Goal: Entertainment & Leisure: Consume media (video, audio)

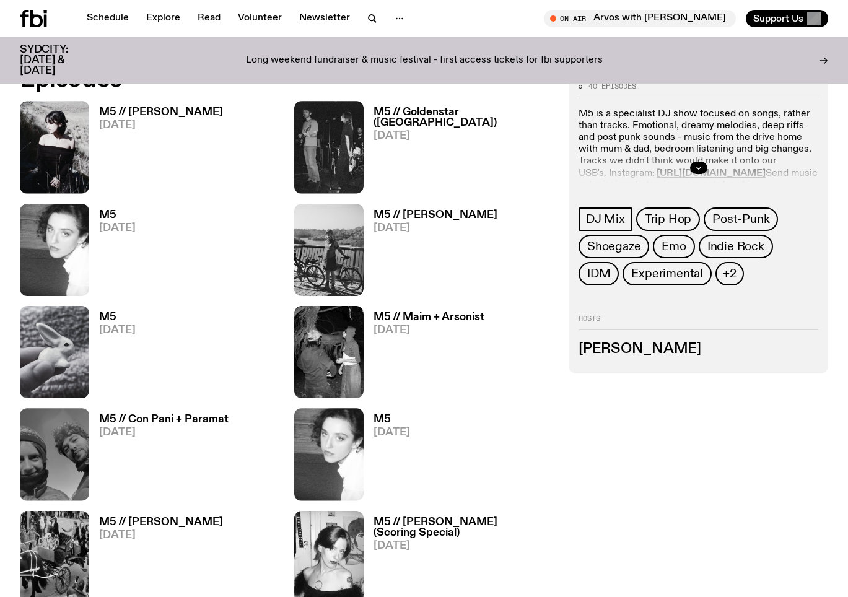
scroll to position [570, 0]
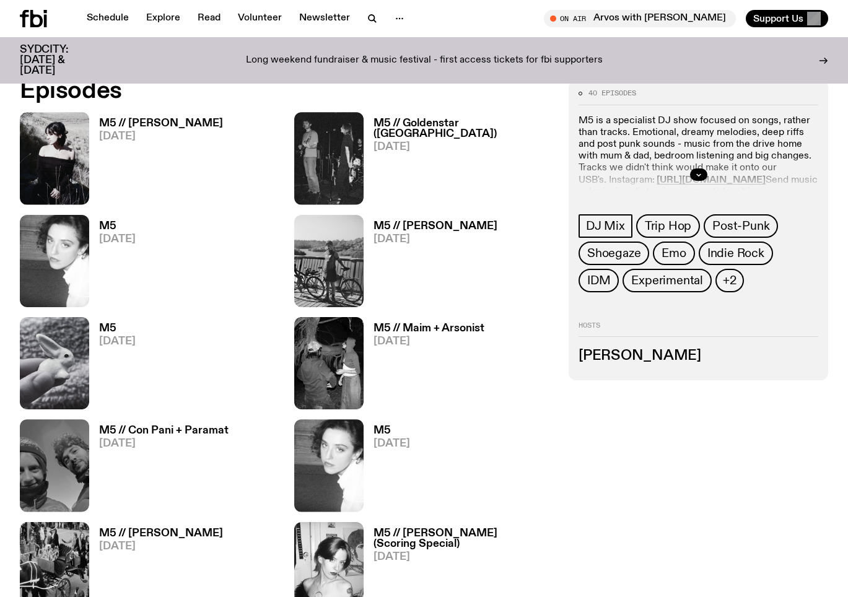
click at [115, 127] on h3 "M5 // [PERSON_NAME]" at bounding box center [161, 123] width 124 height 11
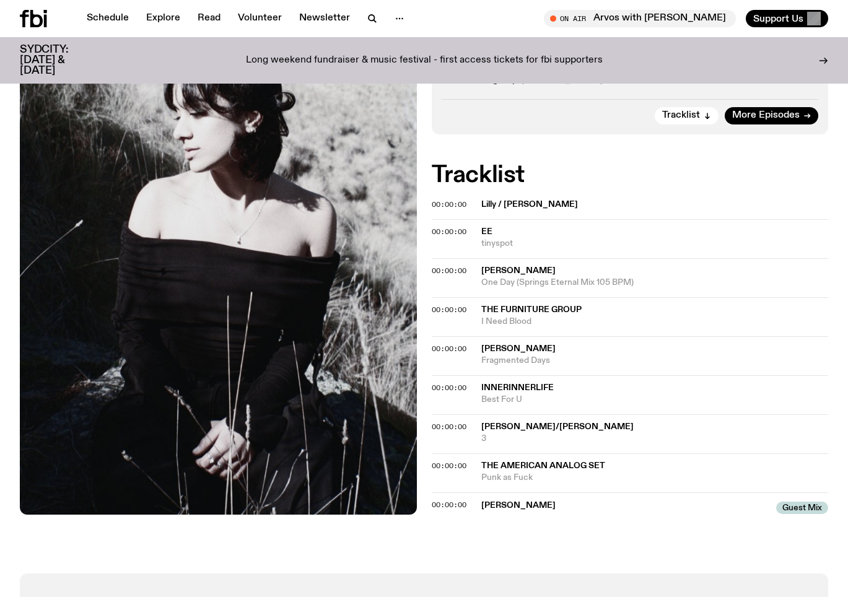
scroll to position [505, 0]
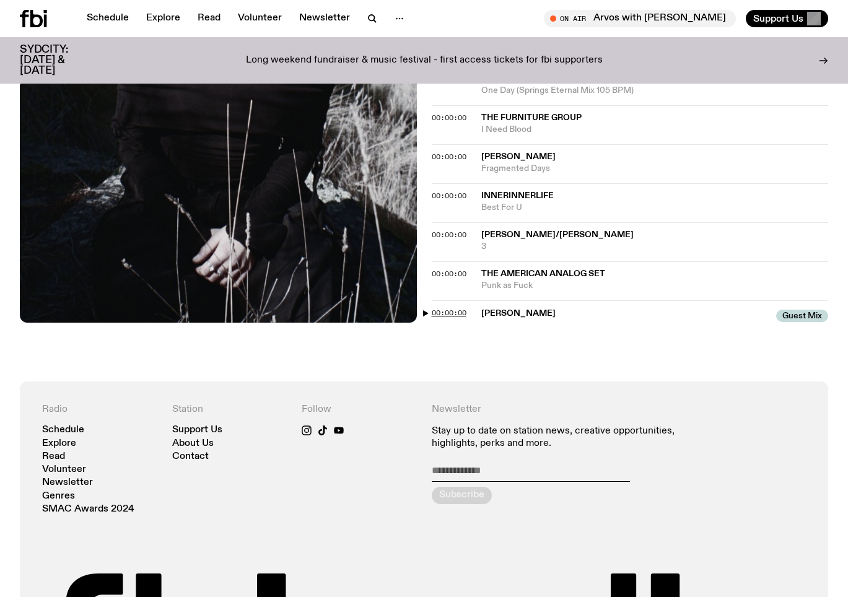
click at [435, 312] on span "00:00:00" at bounding box center [449, 313] width 35 height 10
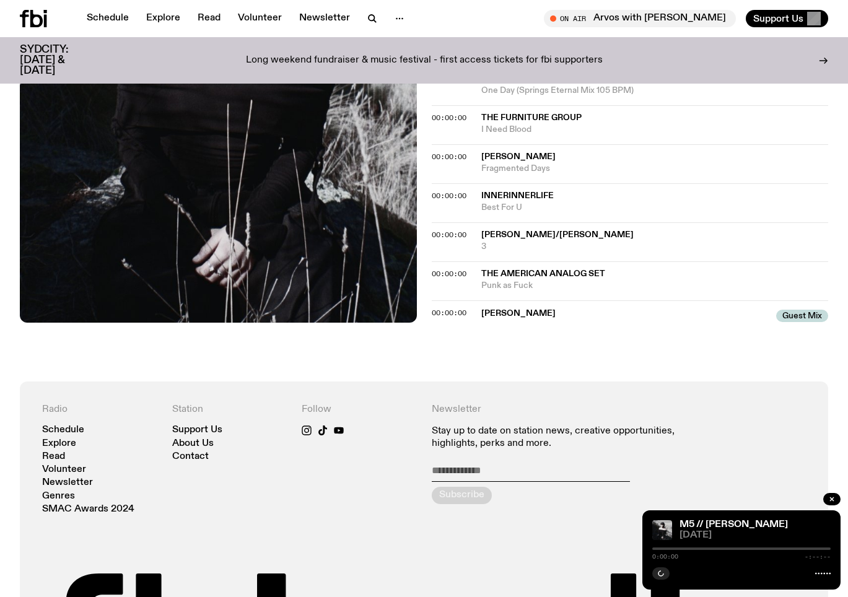
click at [715, 550] on div "0:00:00 -:--:--" at bounding box center [741, 552] width 178 height 15
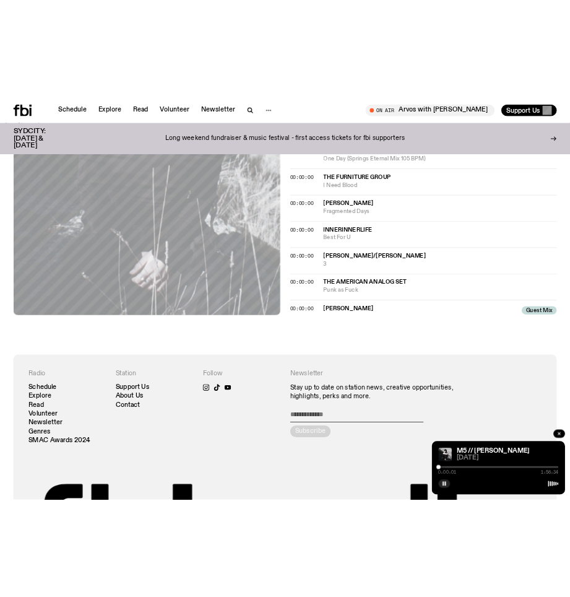
scroll to position [241, 0]
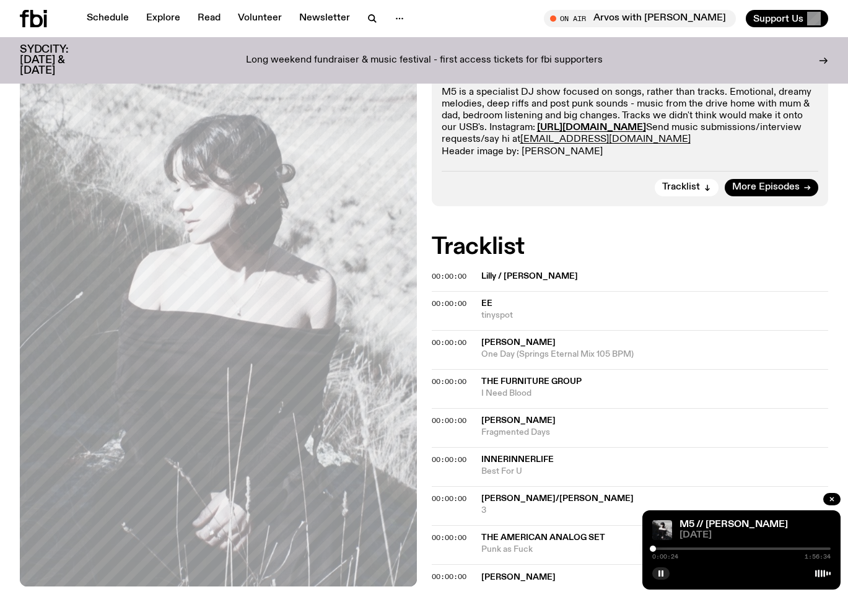
click at [654, 552] on div "0:00:24 1:56:34" at bounding box center [741, 552] width 178 height 15
click at [658, 550] on div at bounding box center [656, 548] width 6 height 6
click at [659, 550] on div at bounding box center [658, 548] width 6 height 6
click at [662, 549] on div at bounding box center [662, 548] width 6 height 6
click at [666, 550] on div at bounding box center [665, 548] width 6 height 6
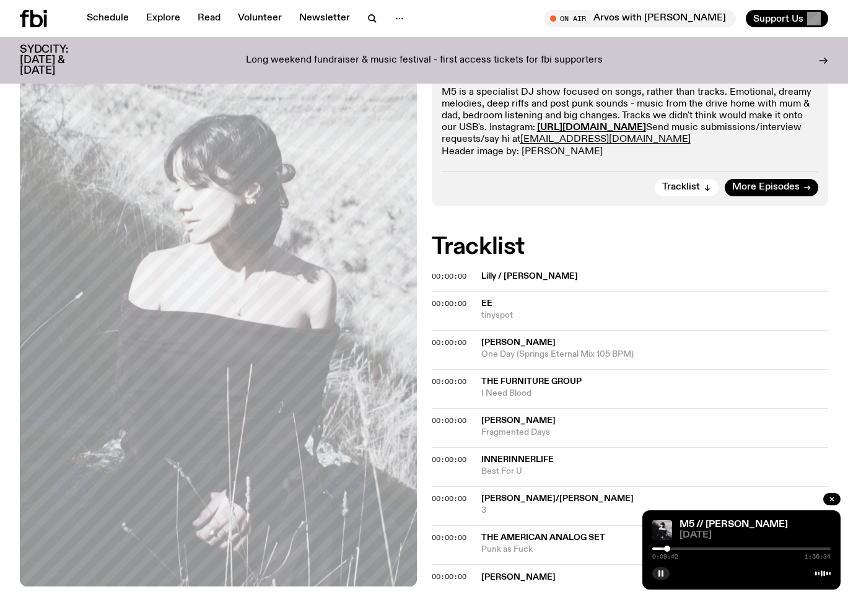
click at [667, 550] on div at bounding box center [667, 548] width 6 height 6
click at [665, 549] on div at bounding box center [665, 548] width 6 height 6
click at [662, 571] on rect "button" at bounding box center [662, 573] width 2 height 6
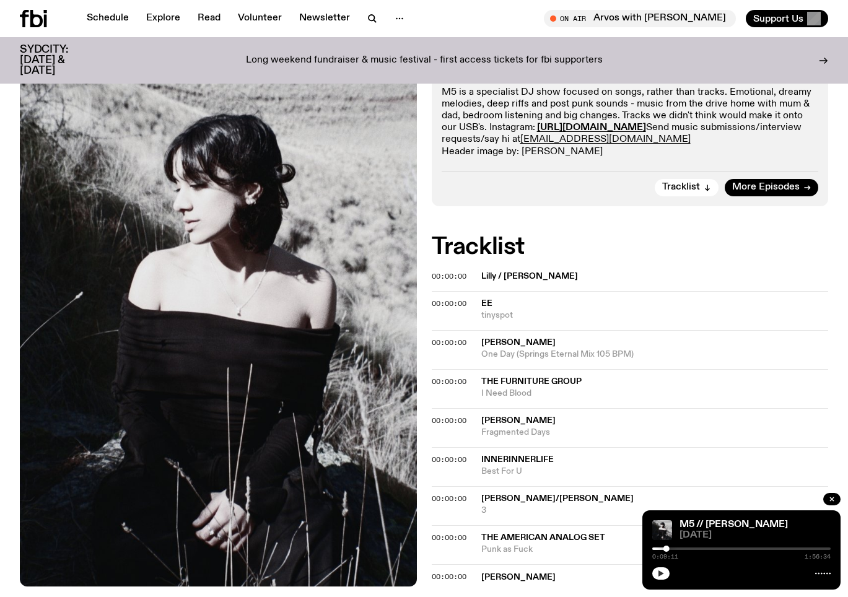
click at [660, 578] on button "button" at bounding box center [660, 573] width 17 height 12
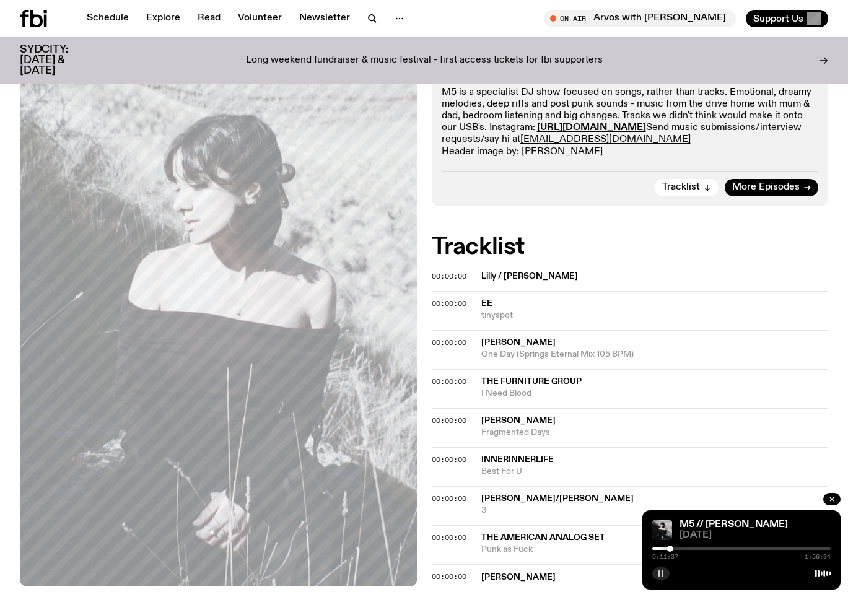
click at [663, 570] on icon "button" at bounding box center [660, 573] width 7 height 7
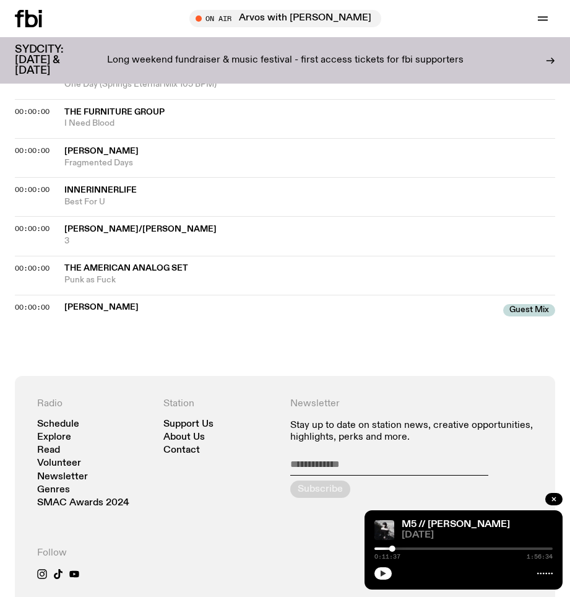
scroll to position [796, 0]
